Goal: Task Accomplishment & Management: Manage account settings

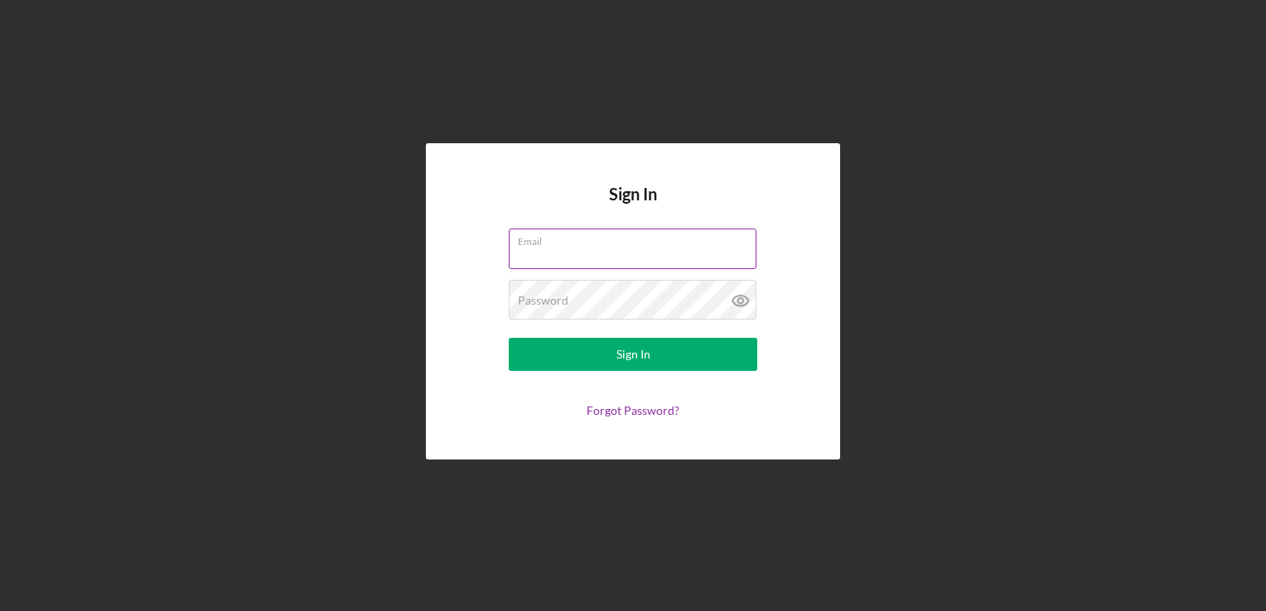
click at [590, 244] on div "Email" at bounding box center [633, 249] width 249 height 41
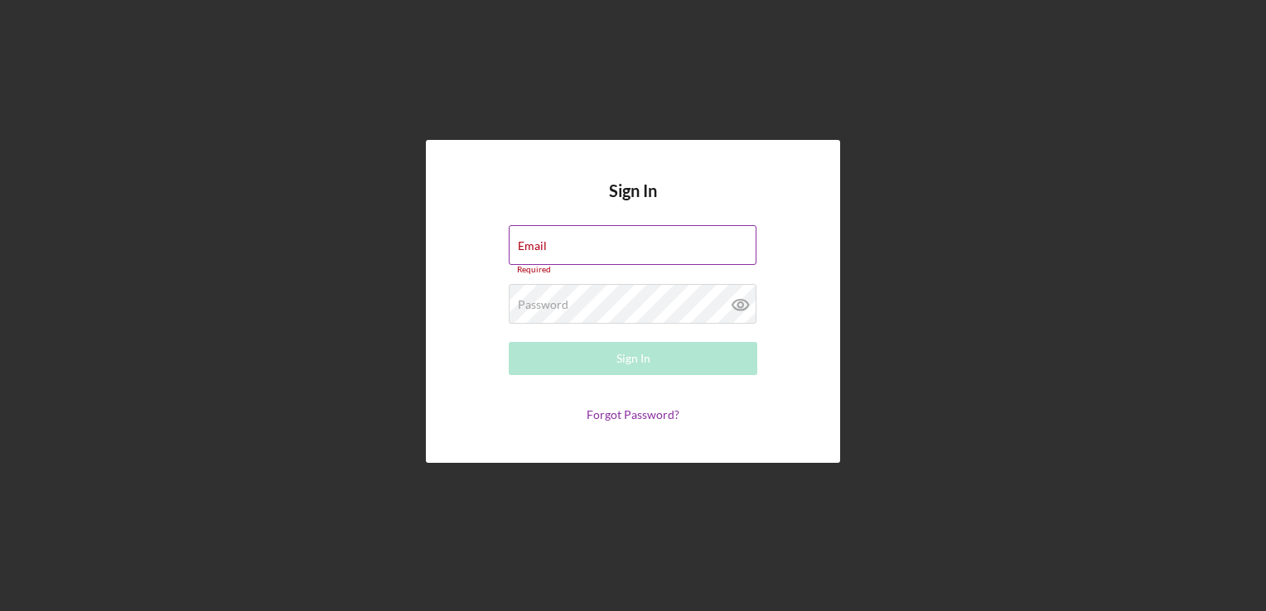
click at [594, 260] on input "Email" at bounding box center [633, 245] width 248 height 40
type input "gamebagllc@gmail.com"
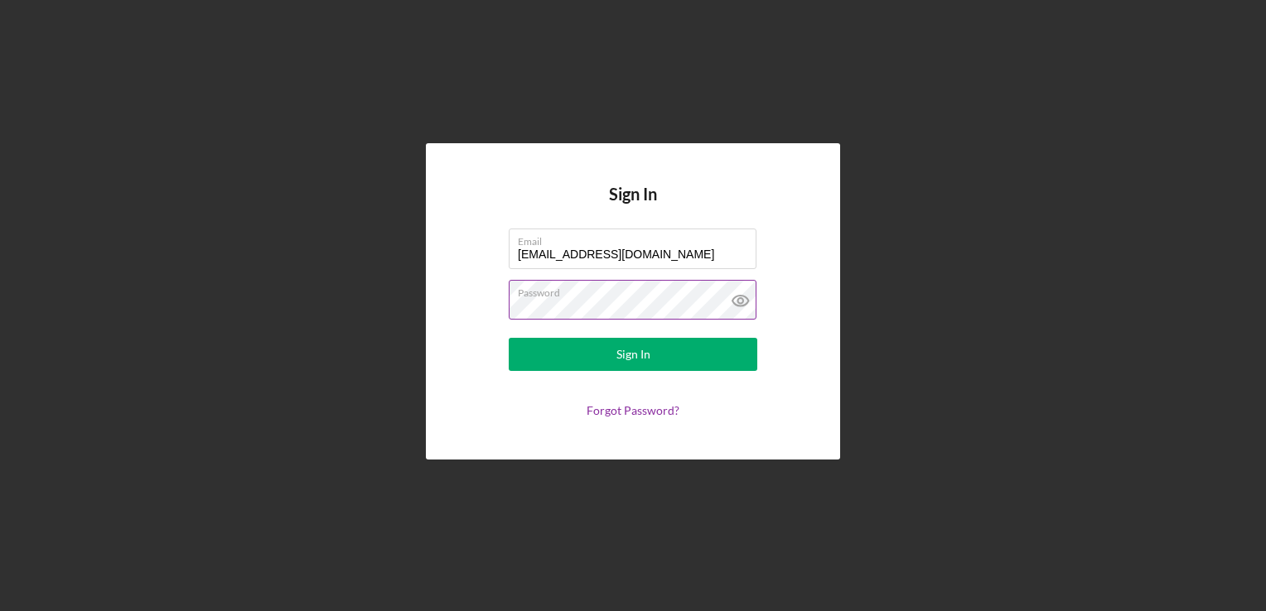
click at [509, 338] on button "Sign In" at bounding box center [633, 354] width 249 height 33
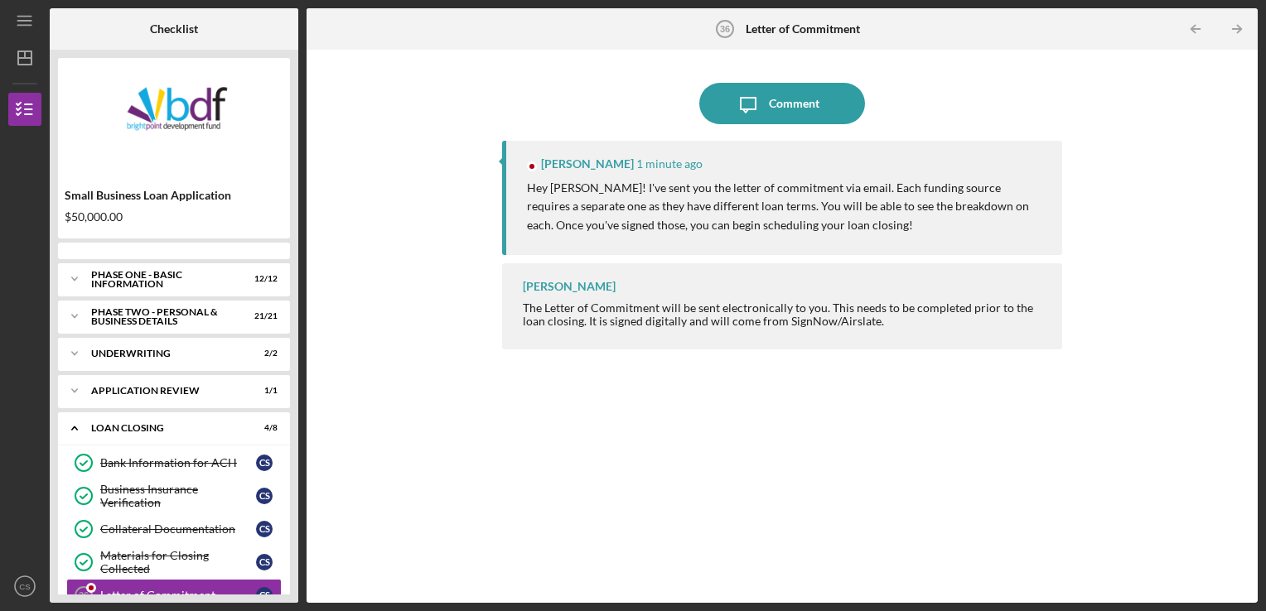
scroll to position [130, 0]
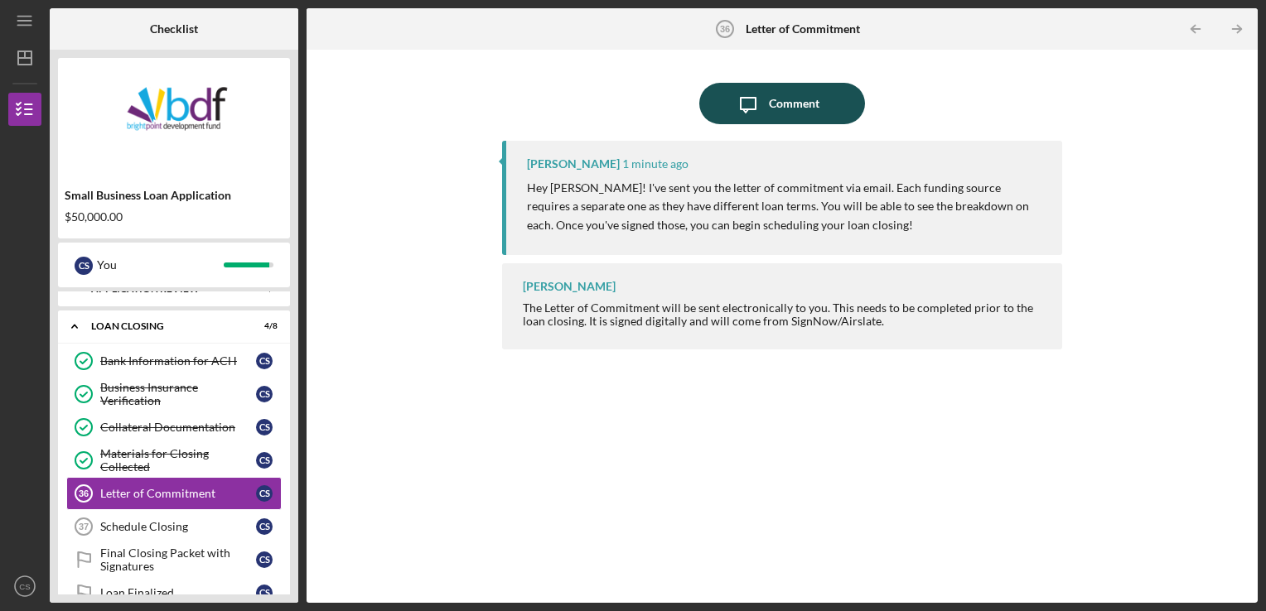
click at [789, 109] on div "Comment" at bounding box center [794, 103] width 51 height 41
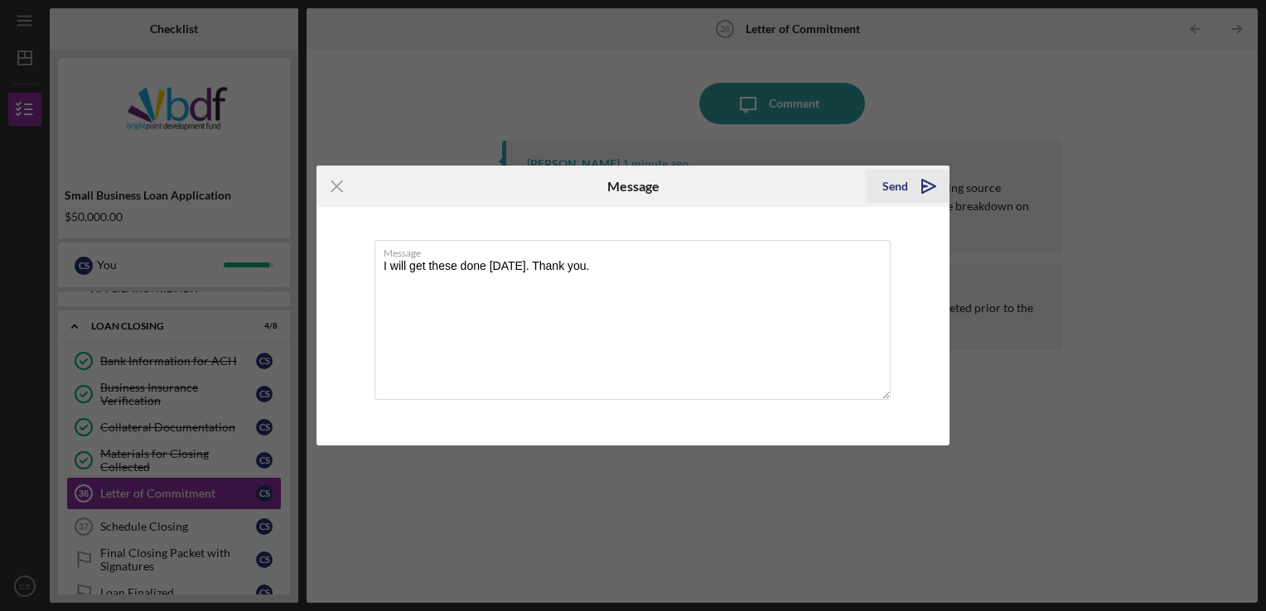
type textarea "I will get these done [DATE]. Thank you."
click at [898, 186] on div "Send" at bounding box center [895, 186] width 26 height 33
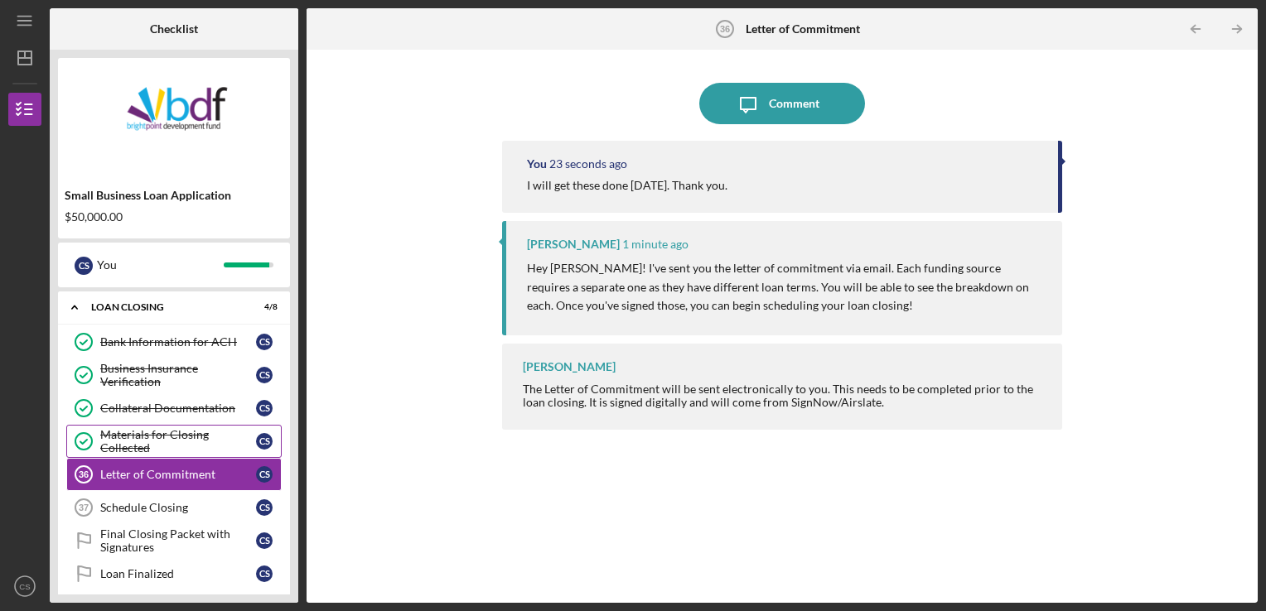
scroll to position [158, 0]
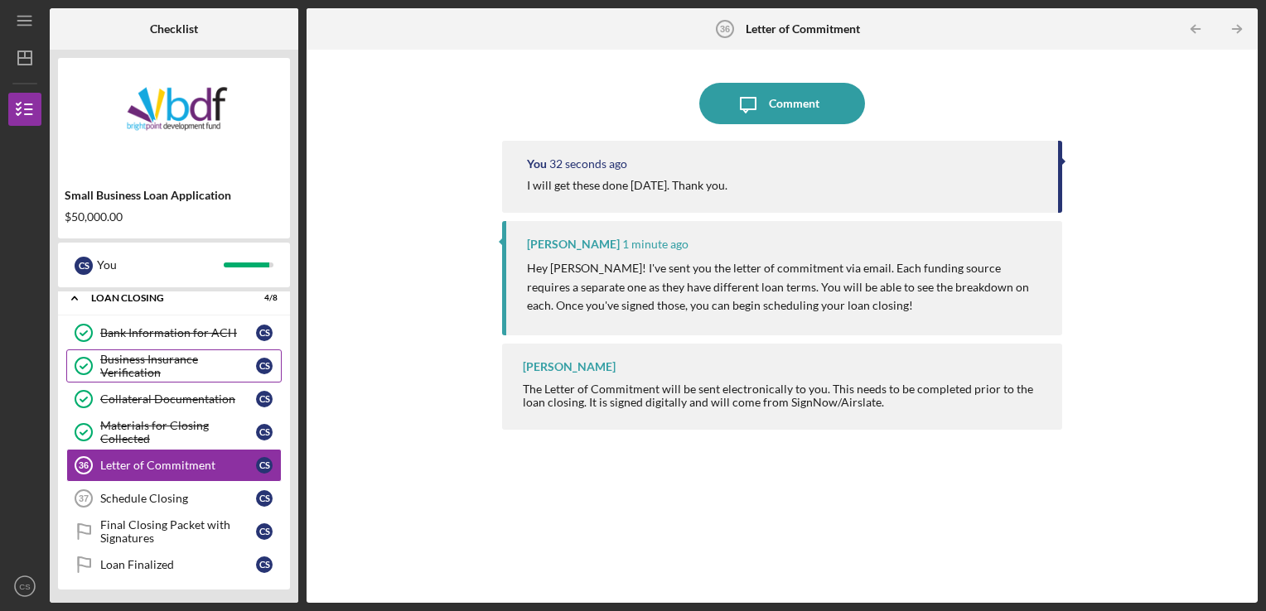
click at [181, 365] on div "Business Insurance Verification" at bounding box center [178, 366] width 156 height 27
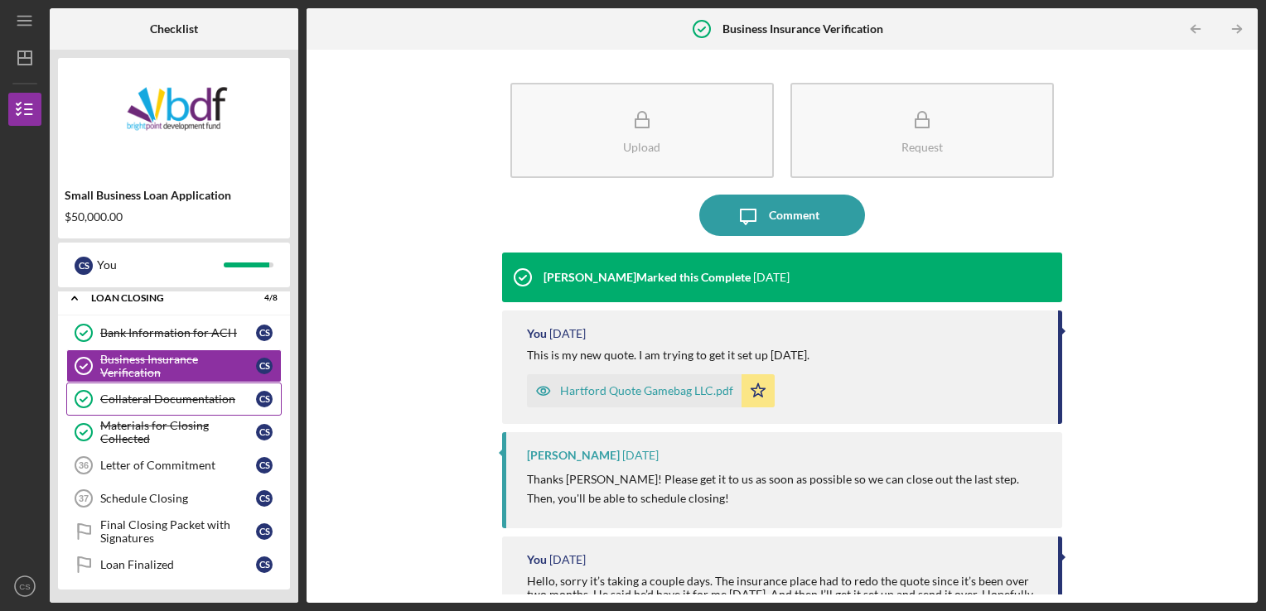
click at [162, 399] on div "Collateral Documentation" at bounding box center [178, 399] width 156 height 13
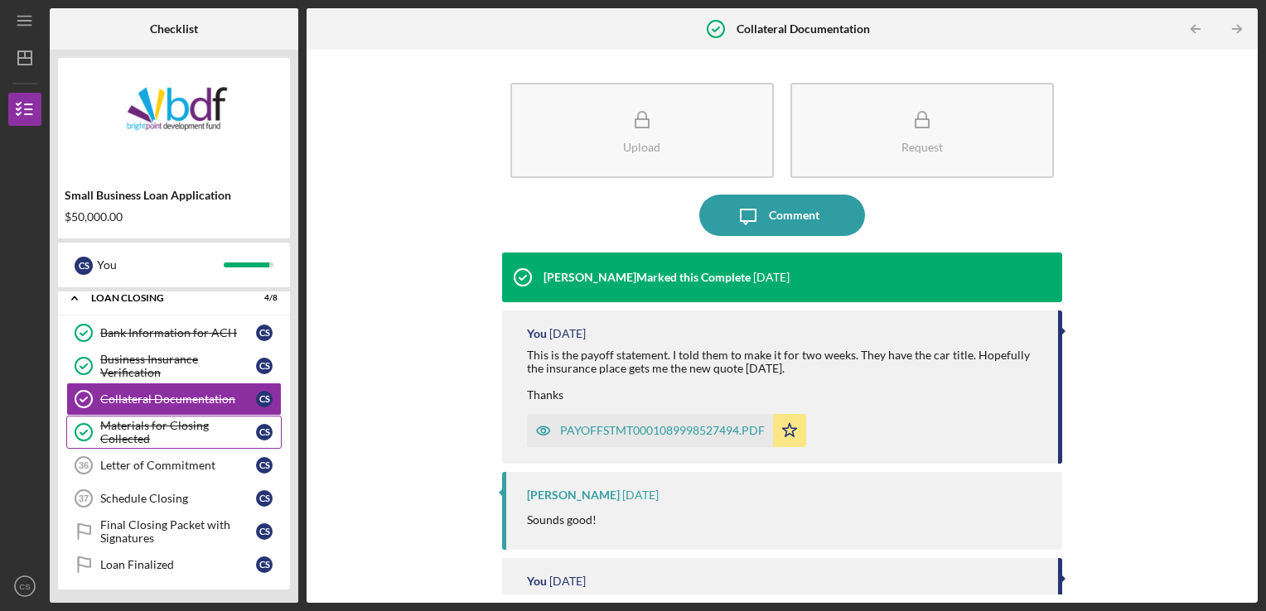
click at [162, 427] on div "Materials for Closing Collected" at bounding box center [178, 432] width 156 height 27
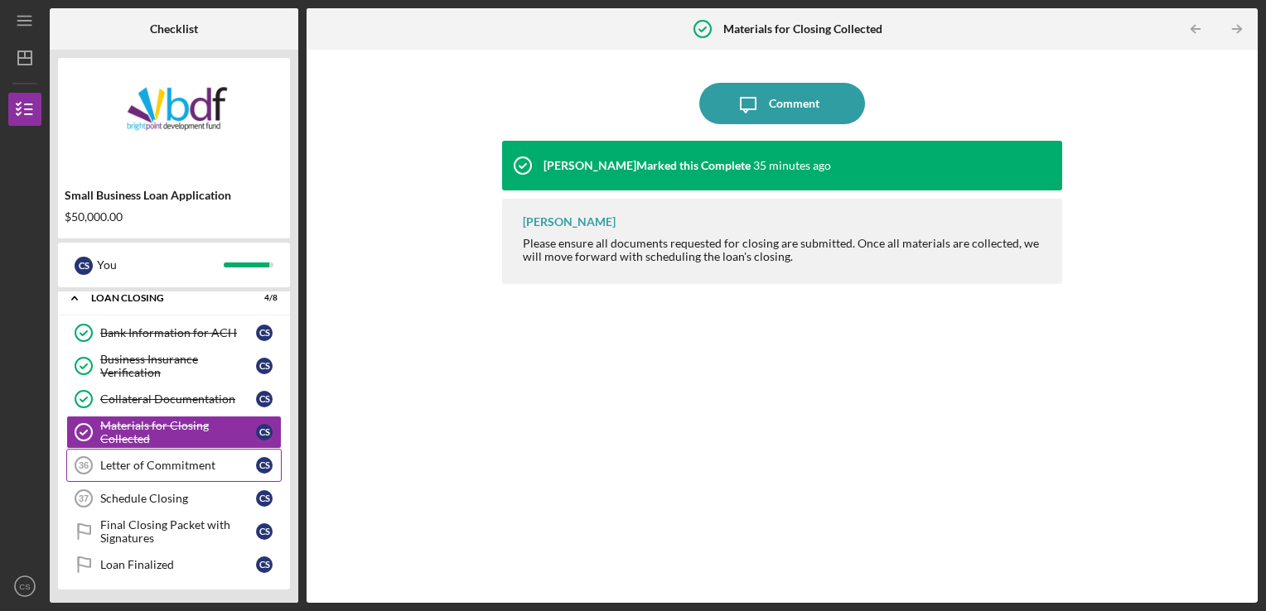
click at [152, 459] on div "Letter of Commitment" at bounding box center [178, 465] width 156 height 13
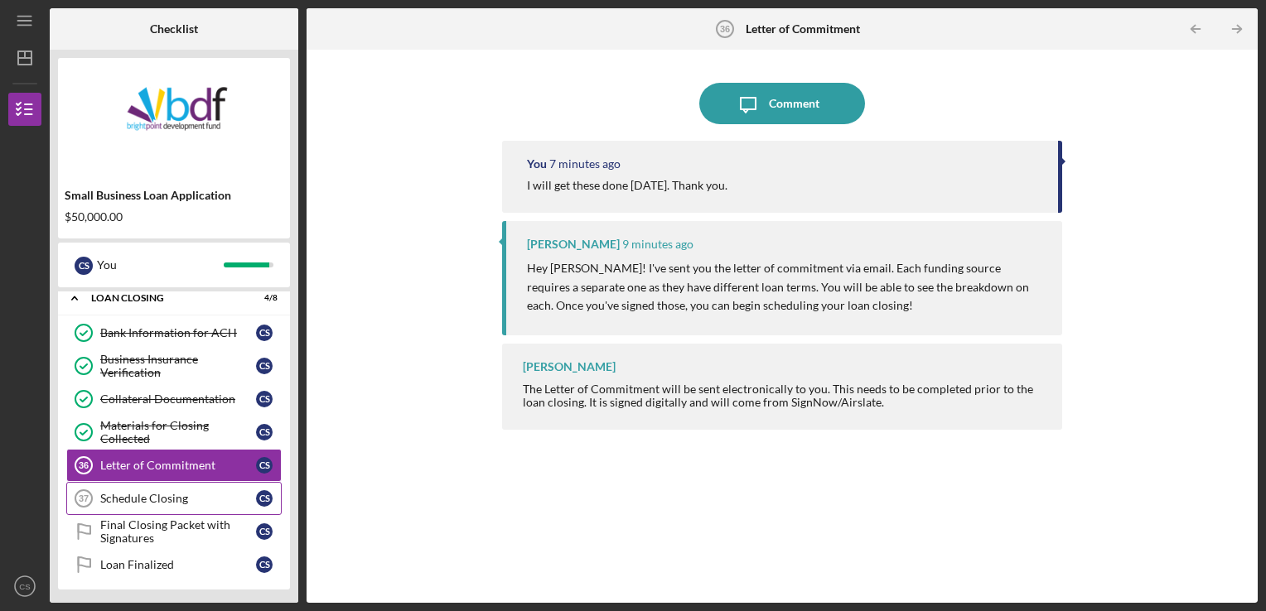
click at [143, 492] on div "Schedule Closing" at bounding box center [178, 498] width 156 height 13
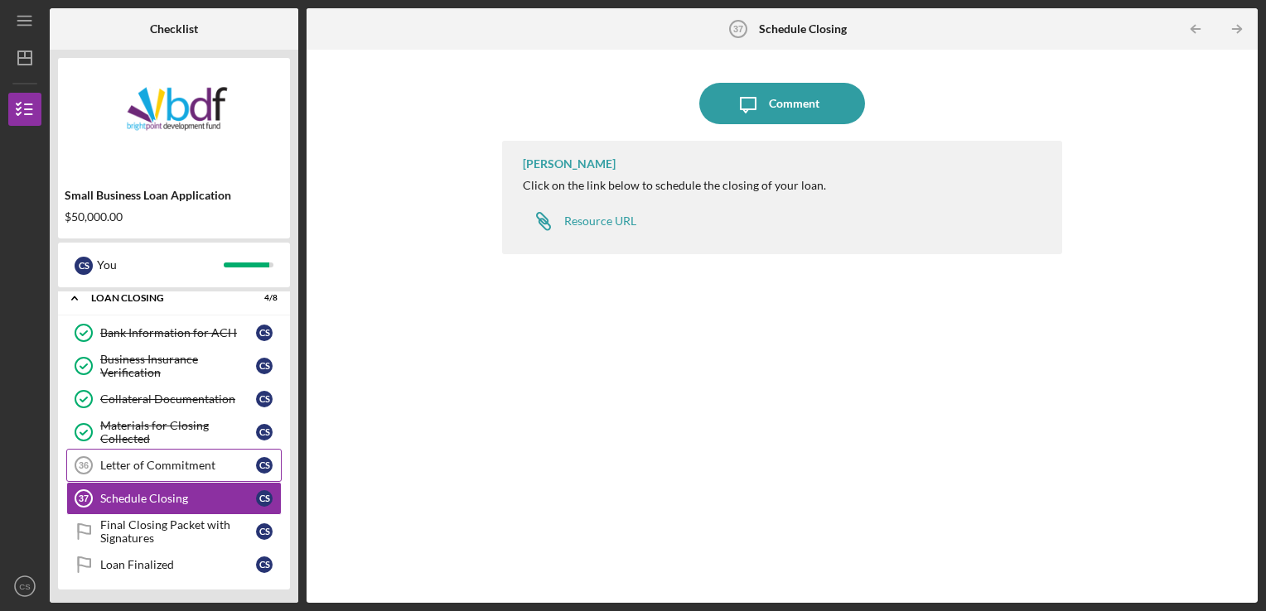
click at [148, 462] on div "Letter of Commitment" at bounding box center [178, 465] width 156 height 13
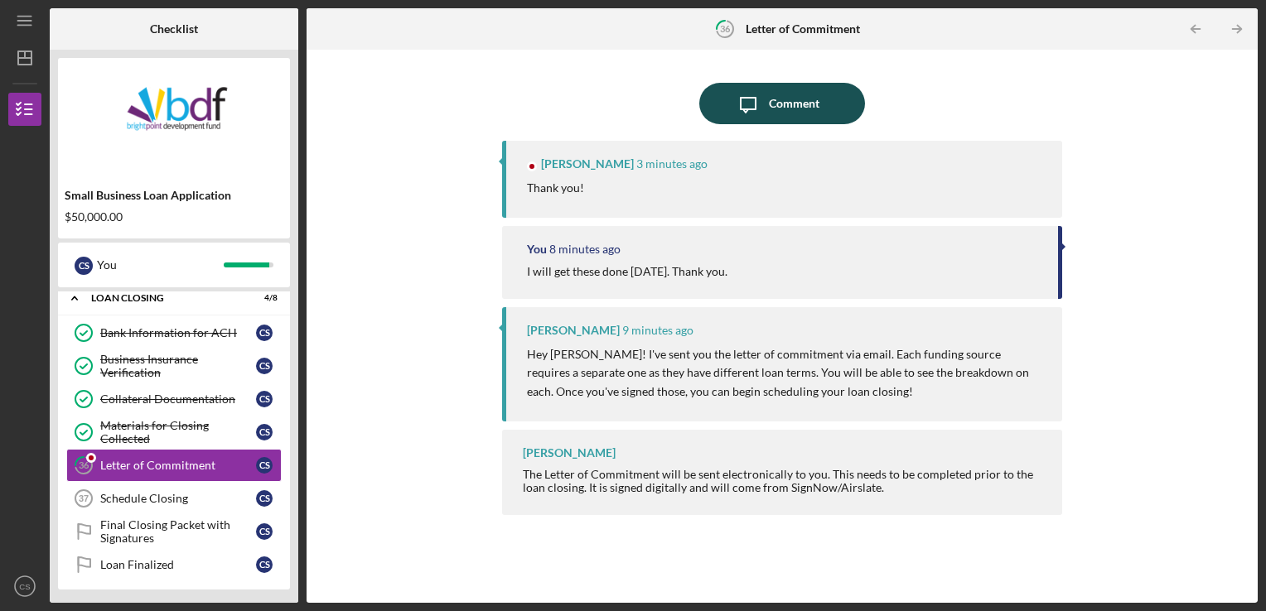
click at [755, 96] on icon "Icon/Message" at bounding box center [747, 103] width 41 height 41
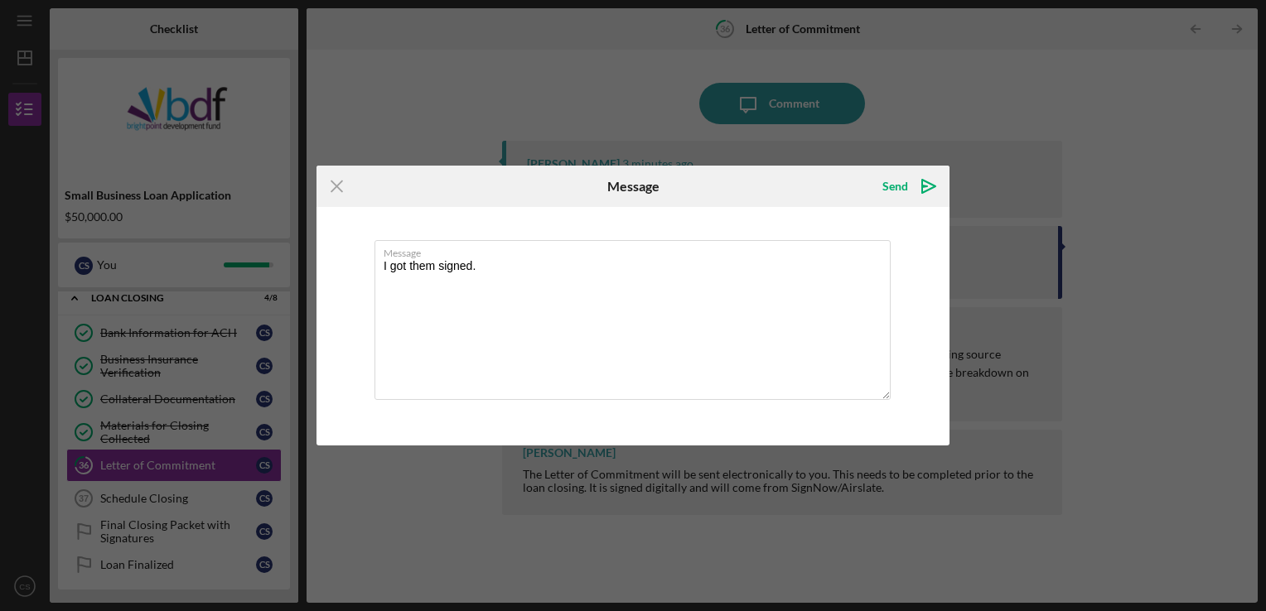
drag, startPoint x: 482, startPoint y: 266, endPoint x: 368, endPoint y: 273, distance: 114.5
click at [363, 273] on div "Message I got them signed." at bounding box center [633, 326] width 633 height 239
type textarea "T"
type textarea "They are both signed. Thanks"
click at [900, 188] on div "Send" at bounding box center [895, 186] width 26 height 33
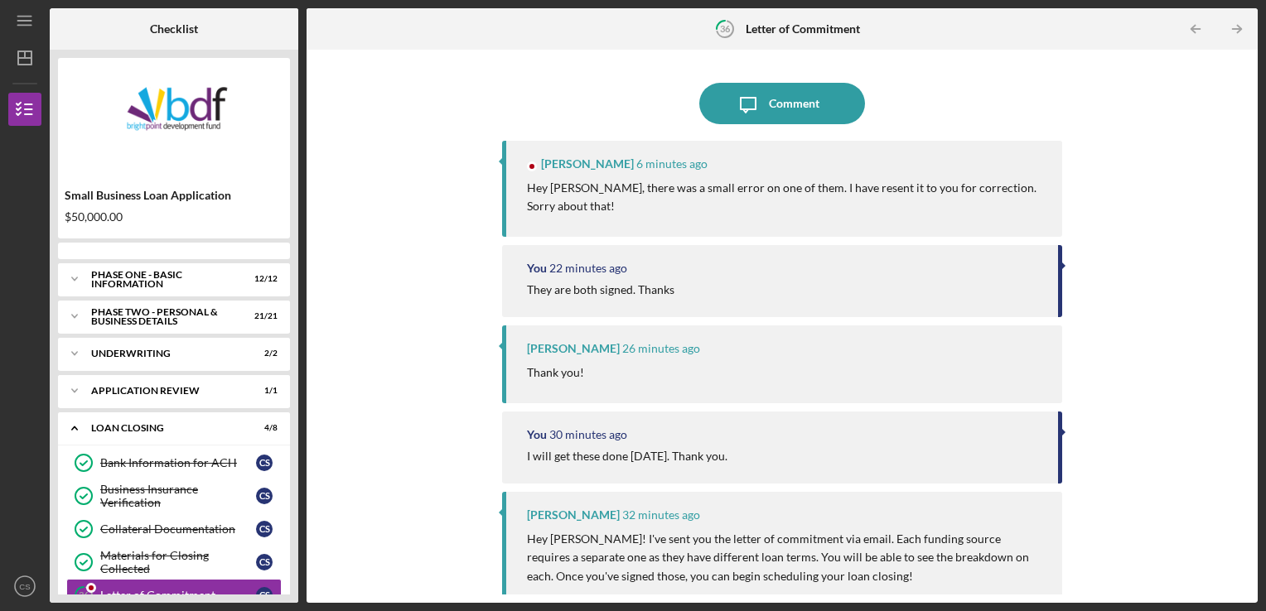
scroll to position [130, 0]
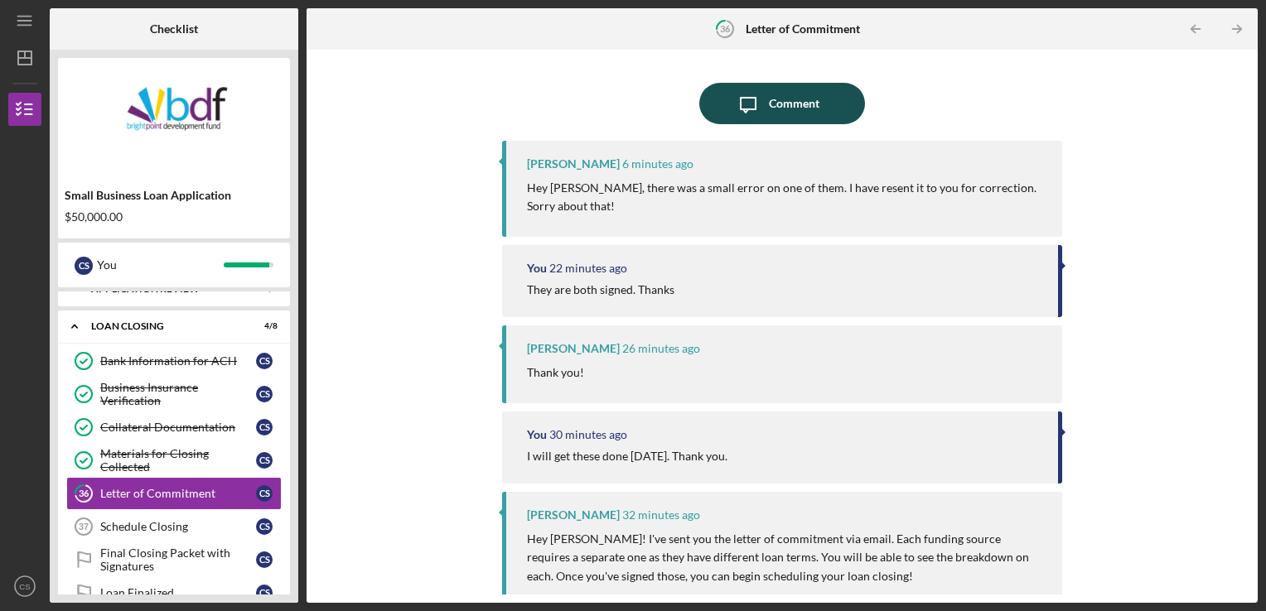
click at [762, 114] on icon "Icon/Message" at bounding box center [747, 103] width 41 height 41
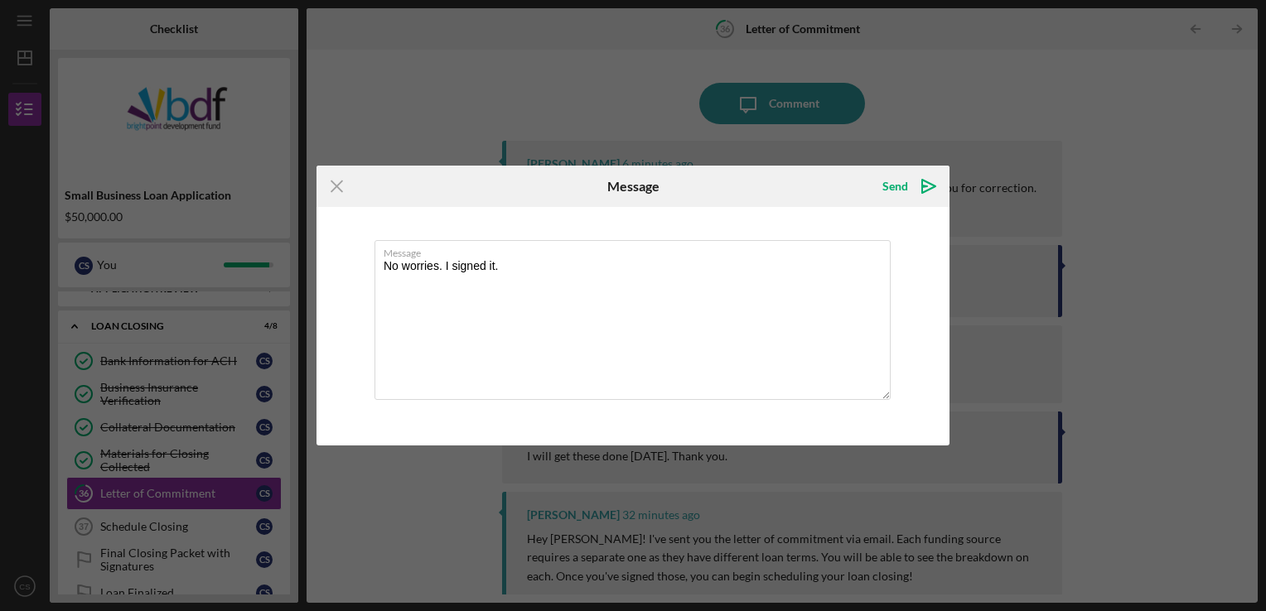
drag, startPoint x: 474, startPoint y: 268, endPoint x: 357, endPoint y: 269, distance: 116.8
click at [357, 268] on div "Message No worries. I signed it." at bounding box center [633, 326] width 633 height 239
type textarea "I just signed the new one."
click at [901, 184] on div "Send" at bounding box center [895, 186] width 26 height 33
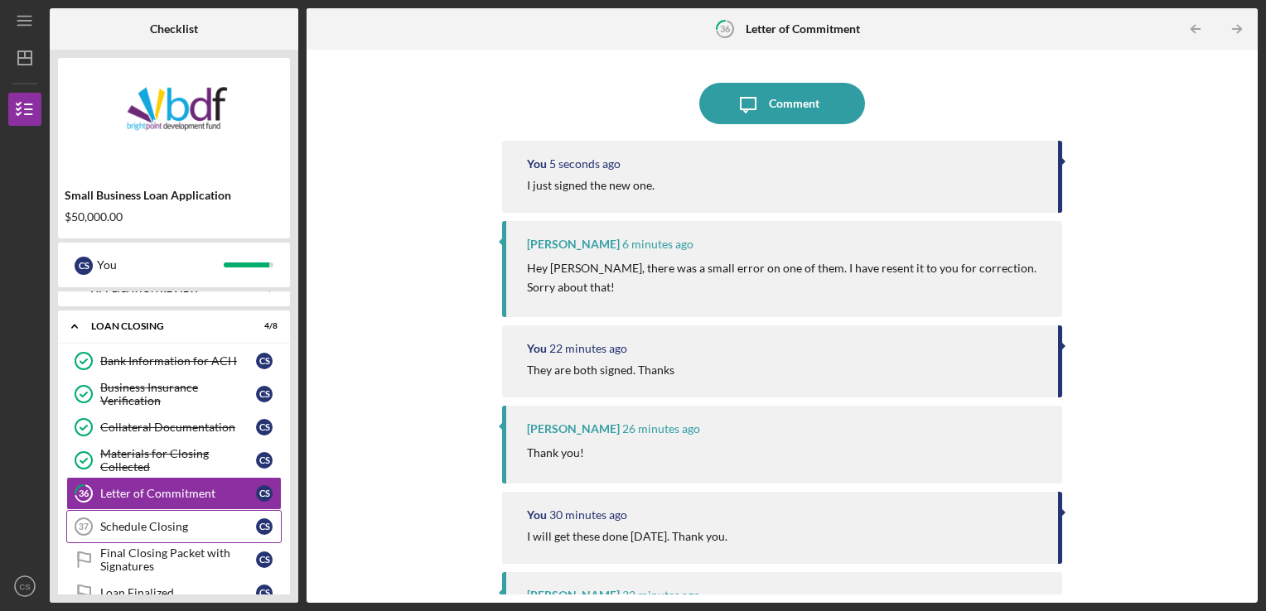
click at [155, 532] on link "Schedule Closing 37 Schedule Closing C S" at bounding box center [173, 526] width 215 height 33
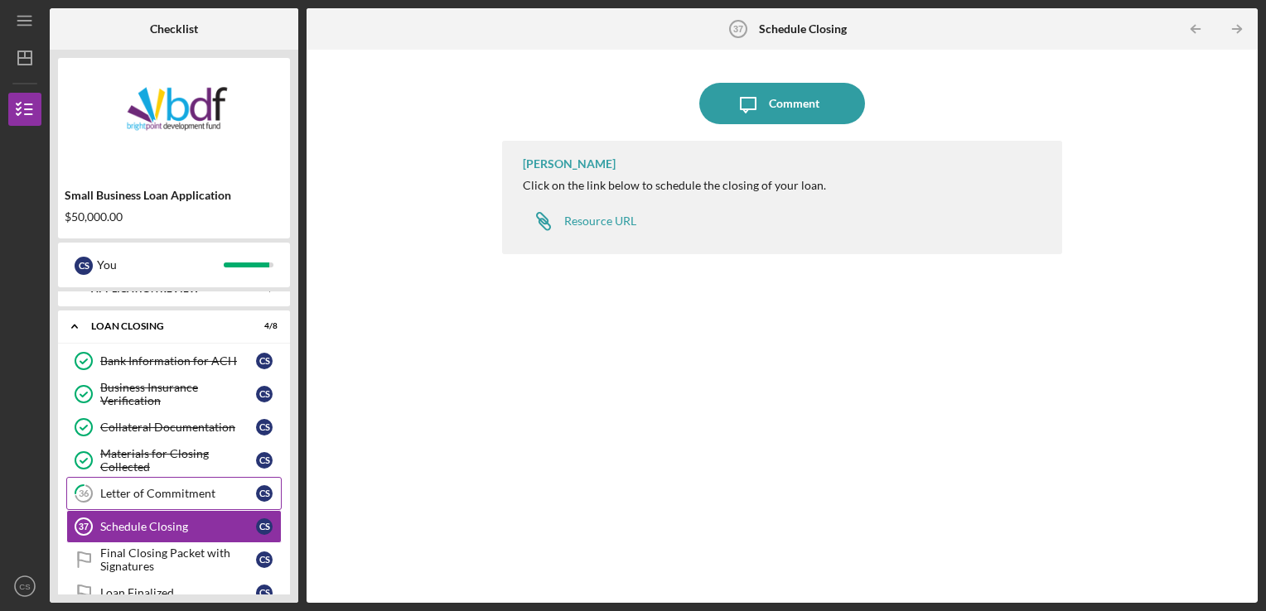
click at [161, 497] on div "Letter of Commitment" at bounding box center [178, 493] width 156 height 13
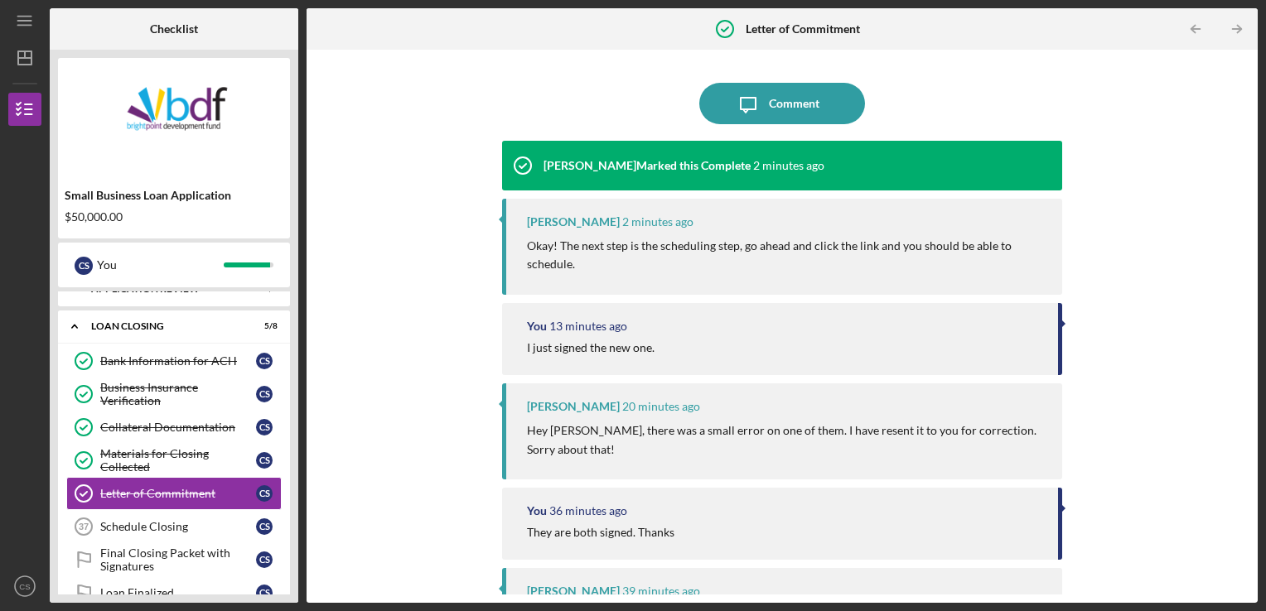
scroll to position [166, 0]
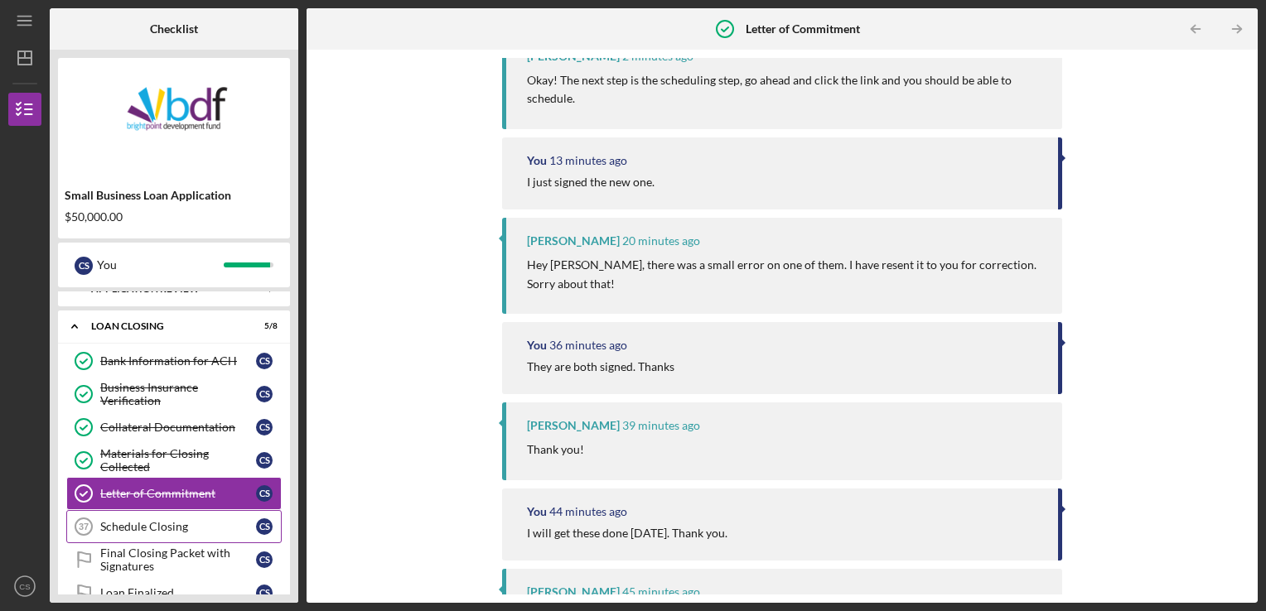
click at [136, 520] on div "Schedule Closing" at bounding box center [178, 526] width 156 height 13
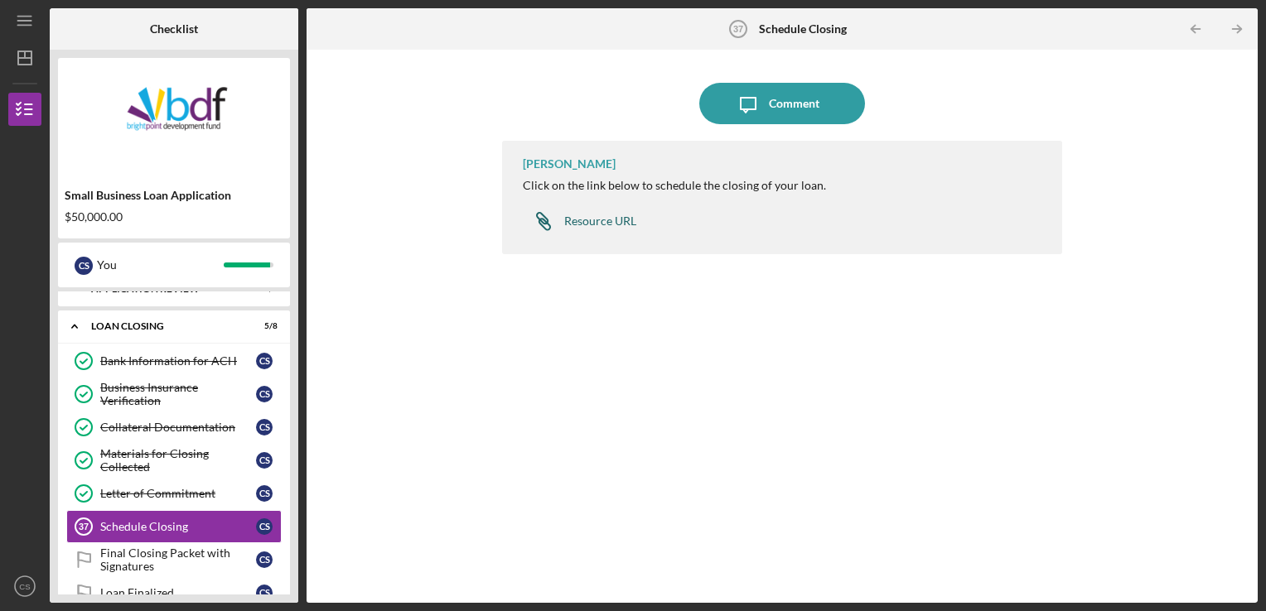
click at [593, 223] on div "Resource URL" at bounding box center [600, 221] width 72 height 13
click at [174, 528] on div "Schedule Closing" at bounding box center [178, 526] width 156 height 13
click at [179, 505] on link "Letter of Commitment Letter of Commitment C S" at bounding box center [173, 493] width 215 height 33
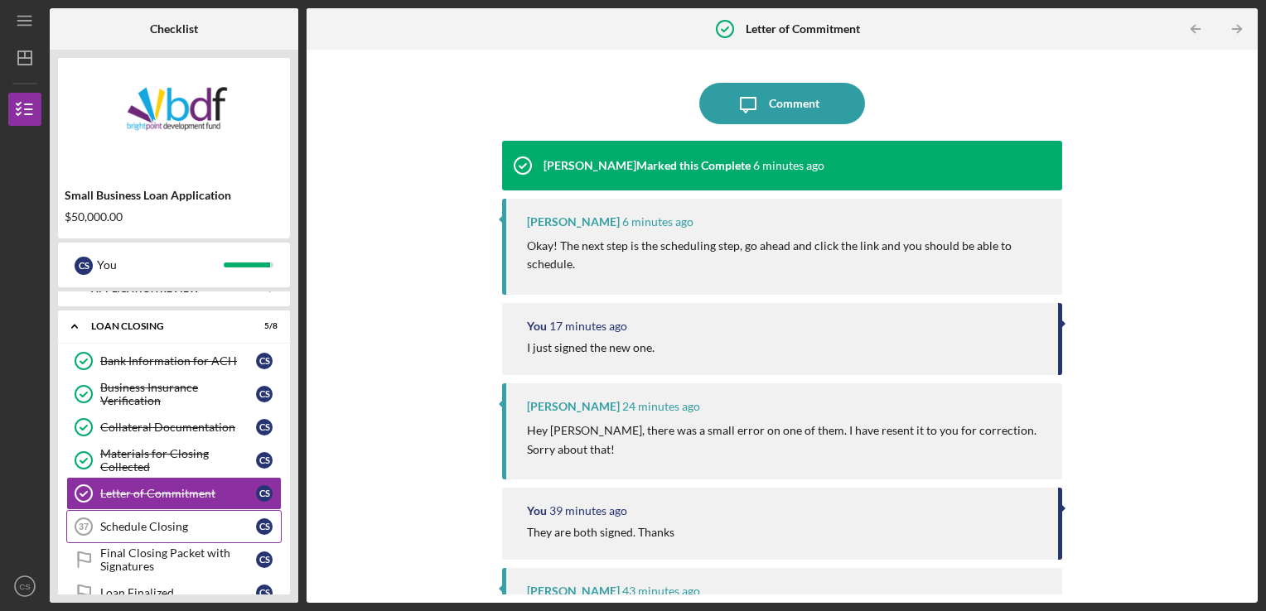
click at [160, 527] on div "Schedule Closing" at bounding box center [178, 526] width 156 height 13
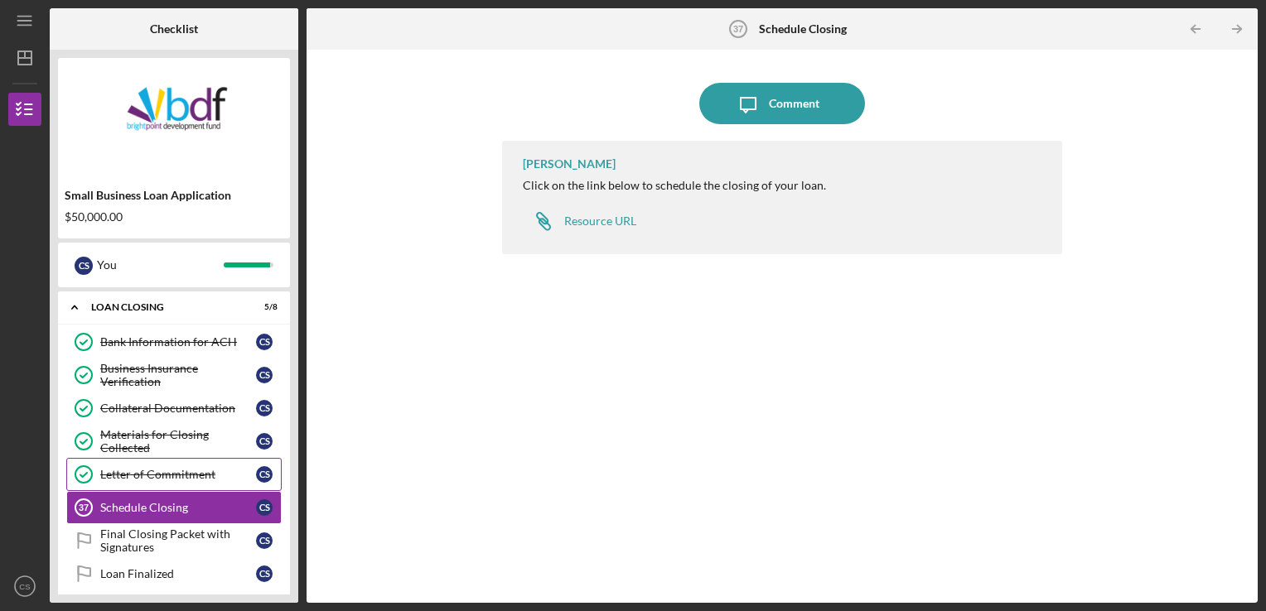
scroll to position [158, 0]
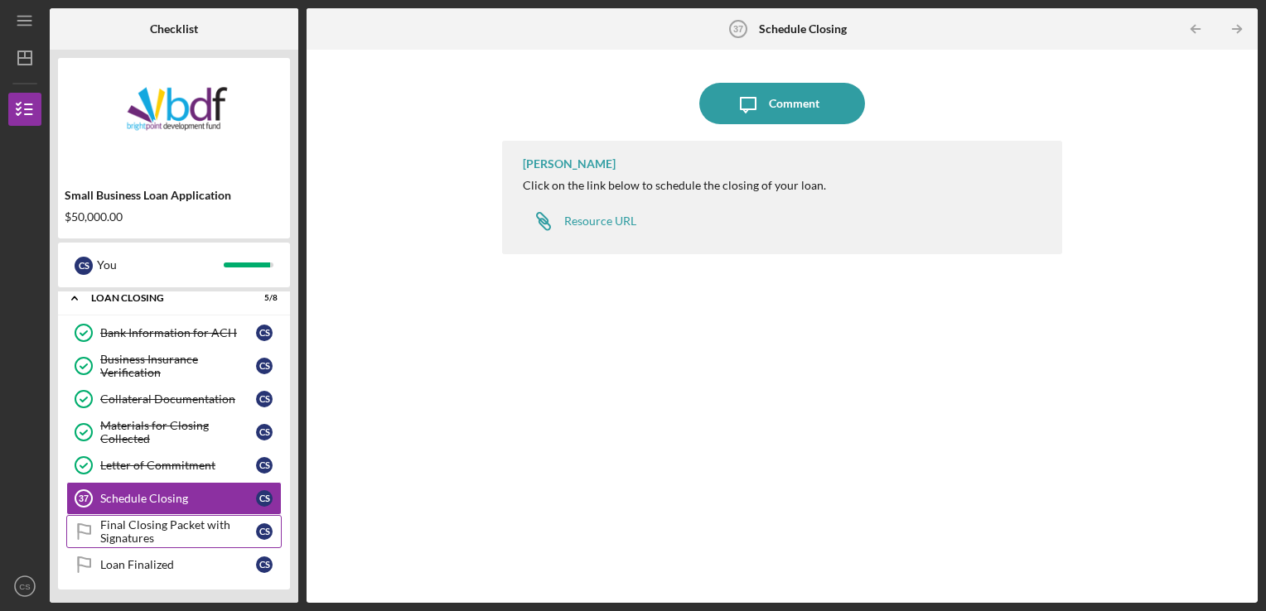
click at [152, 524] on div "Final Closing Packet with Signatures" at bounding box center [178, 532] width 156 height 27
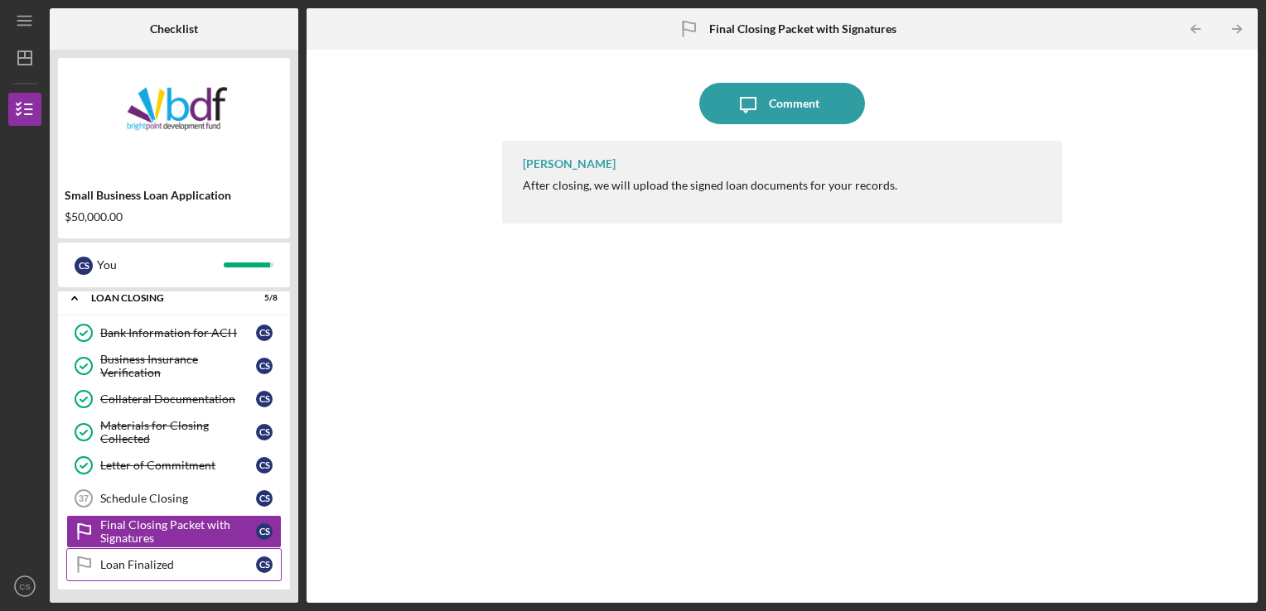
click at [142, 563] on div "Loan Finalized" at bounding box center [178, 564] width 156 height 13
